Goal: Task Accomplishment & Management: Use online tool/utility

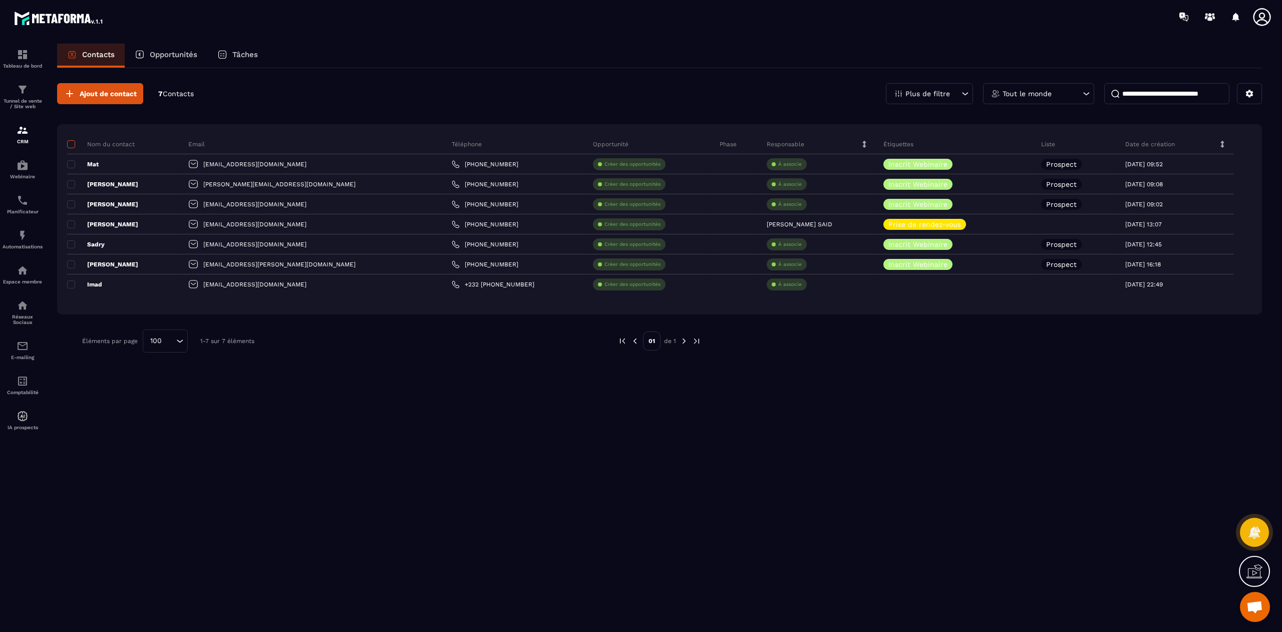
click at [68, 147] on span at bounding box center [71, 144] width 8 height 8
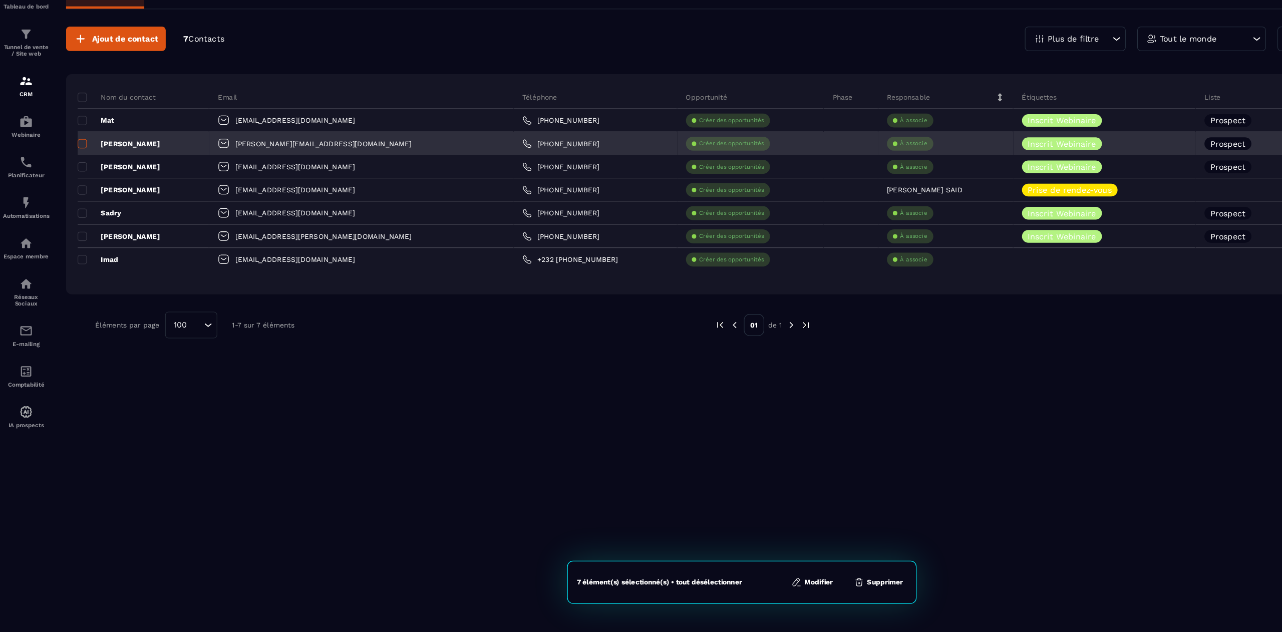
click at [69, 186] on span at bounding box center [71, 184] width 8 height 8
click at [71, 184] on span at bounding box center [71, 184] width 8 height 8
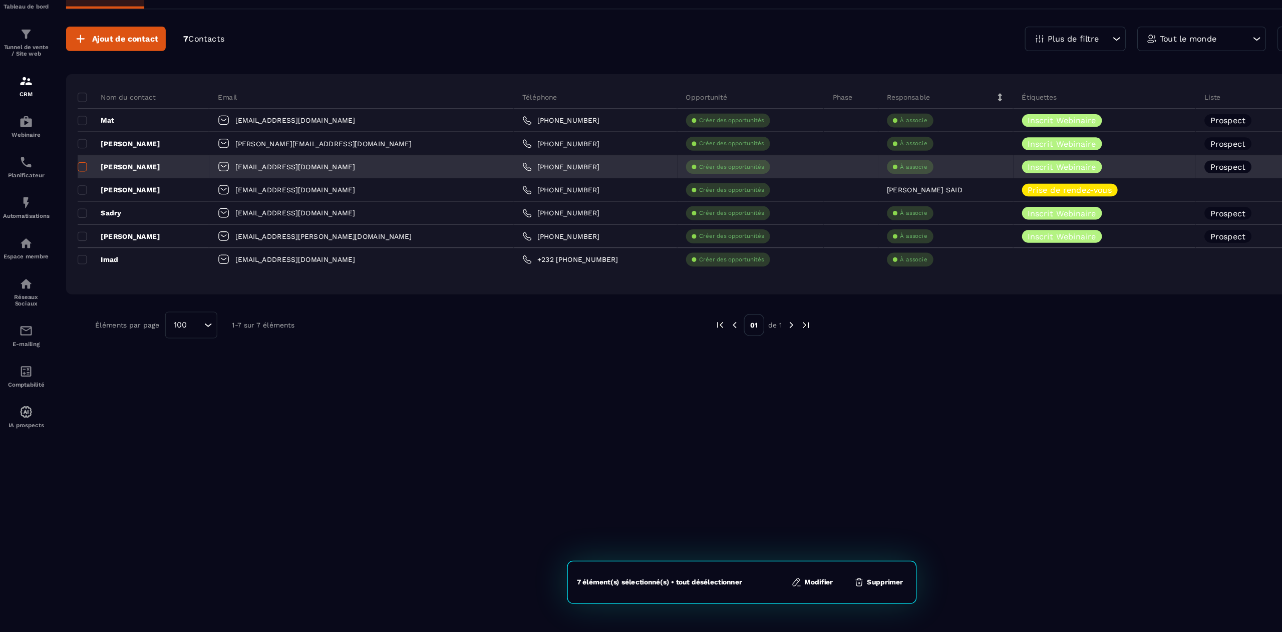
click at [69, 203] on span at bounding box center [71, 204] width 8 height 8
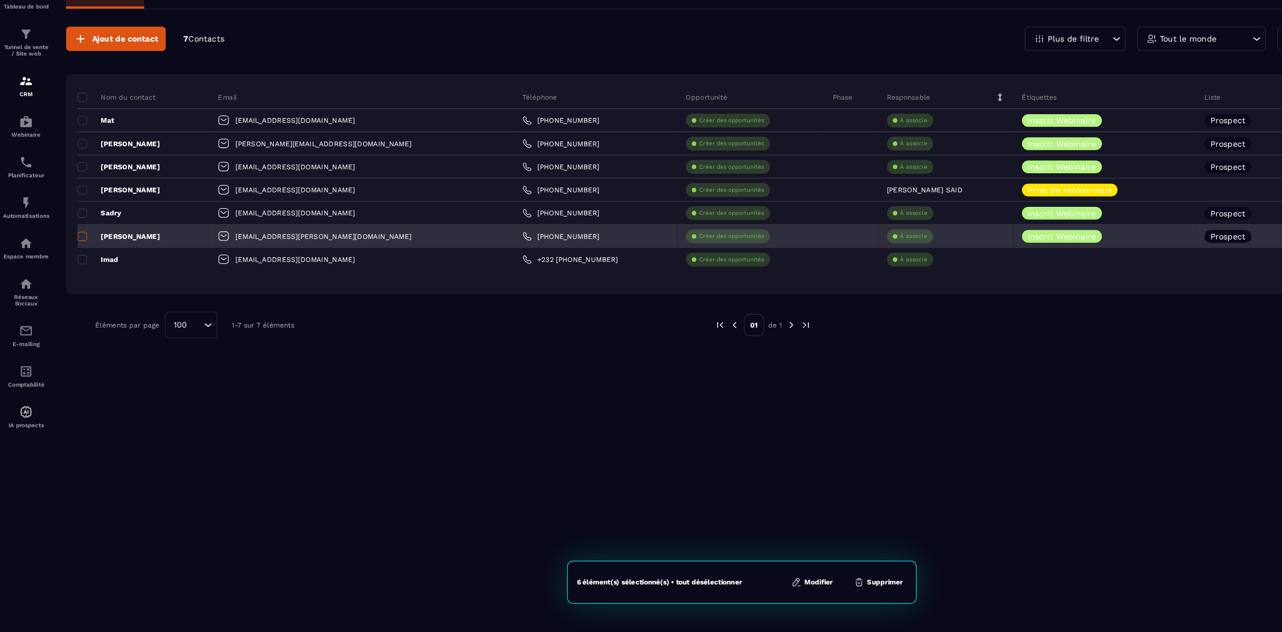
click at [71, 265] on span at bounding box center [71, 264] width 8 height 8
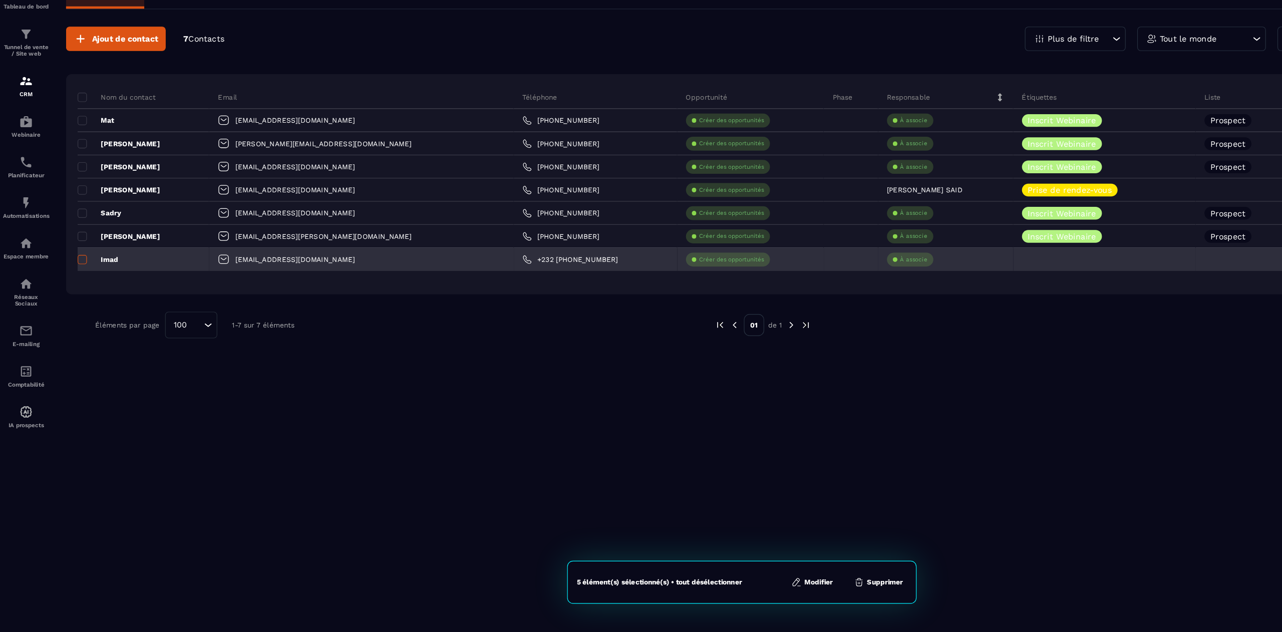
click at [71, 287] on span at bounding box center [71, 284] width 8 height 8
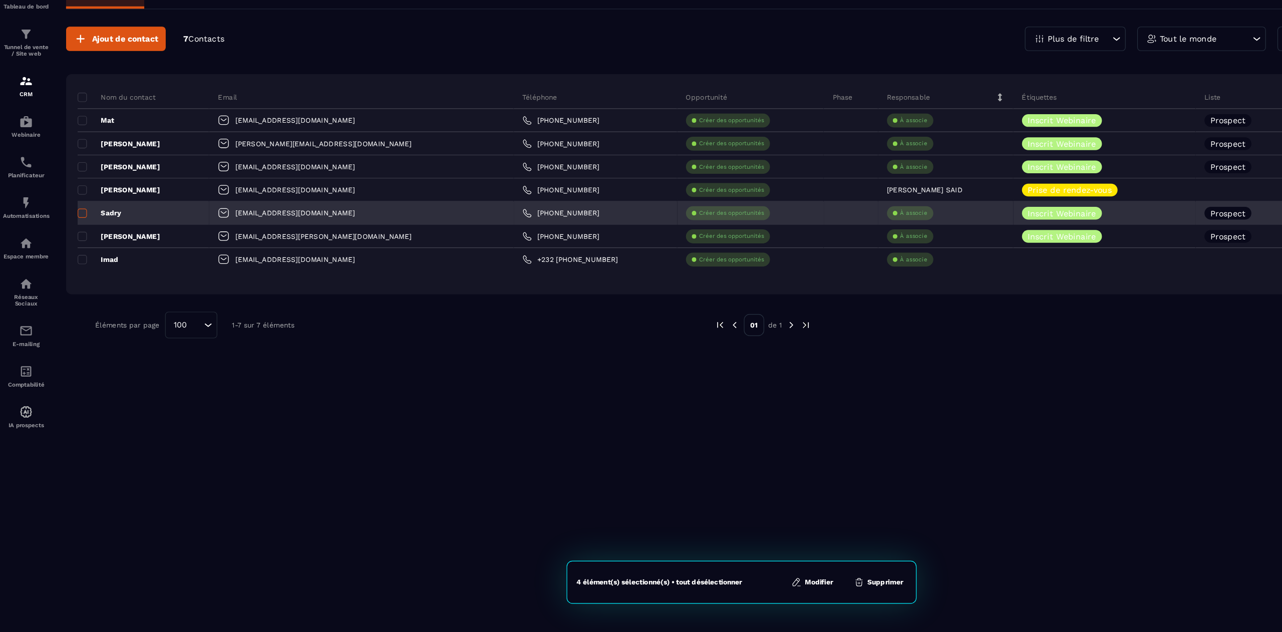
click at [70, 248] on span at bounding box center [71, 244] width 8 height 8
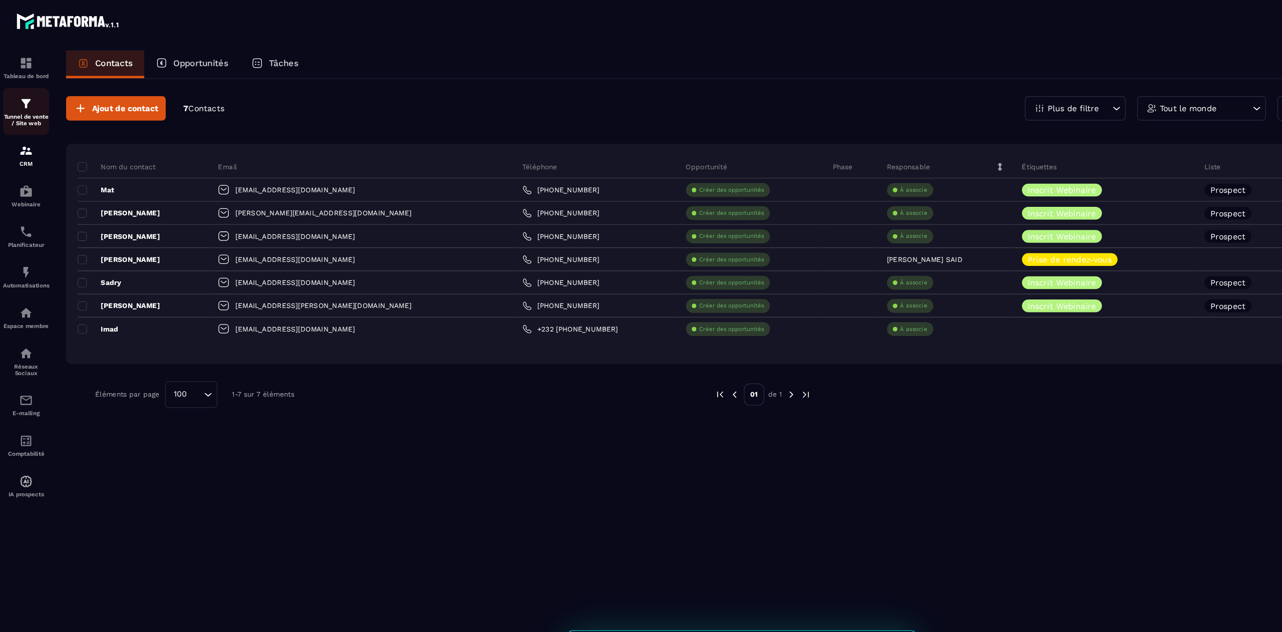
click at [21, 98] on p "Tunnel de vente / Site web" at bounding box center [23, 103] width 40 height 11
